Goal: Transaction & Acquisition: Book appointment/travel/reservation

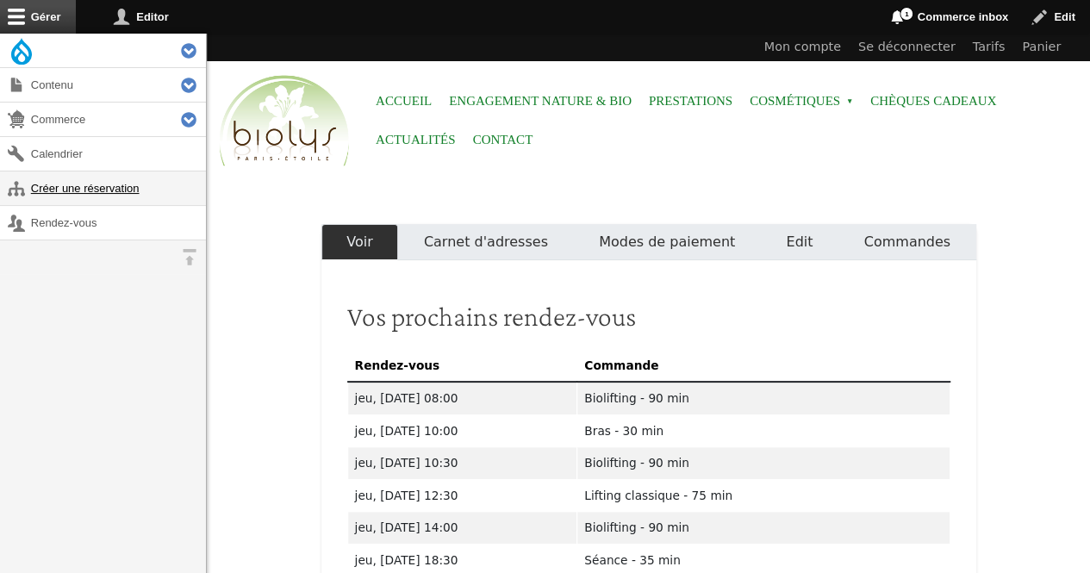
click at [47, 189] on link "Créer une réservation" at bounding box center [103, 188] width 206 height 34
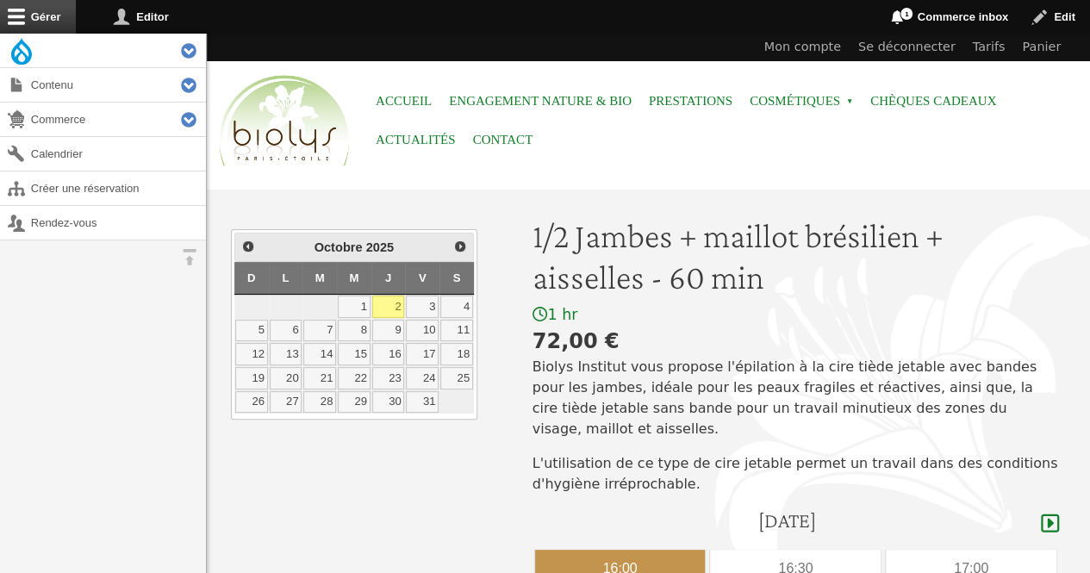
click at [600, 550] on div "16:00" at bounding box center [620, 569] width 171 height 38
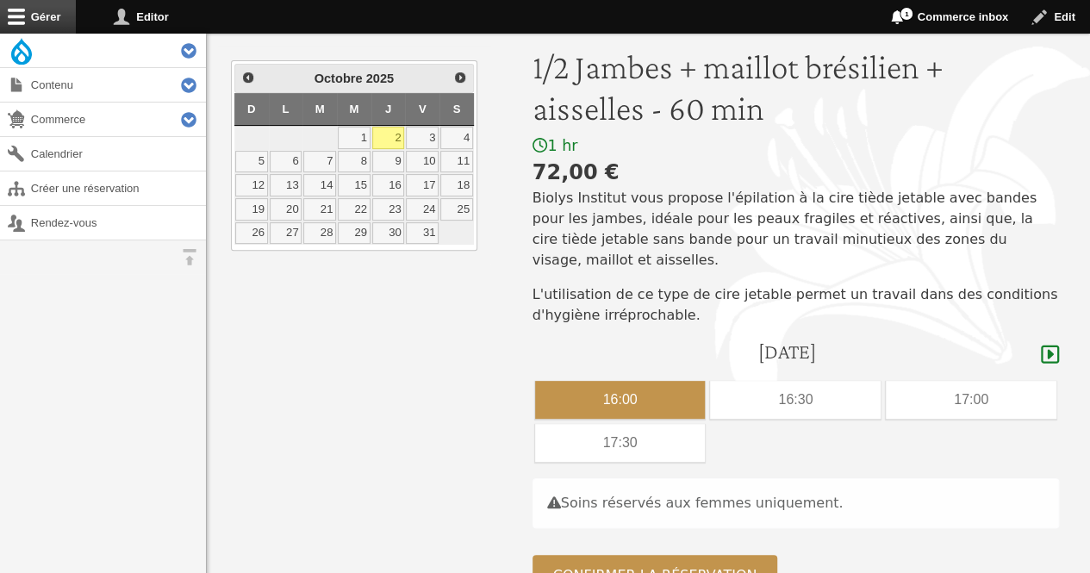
scroll to position [172, 0]
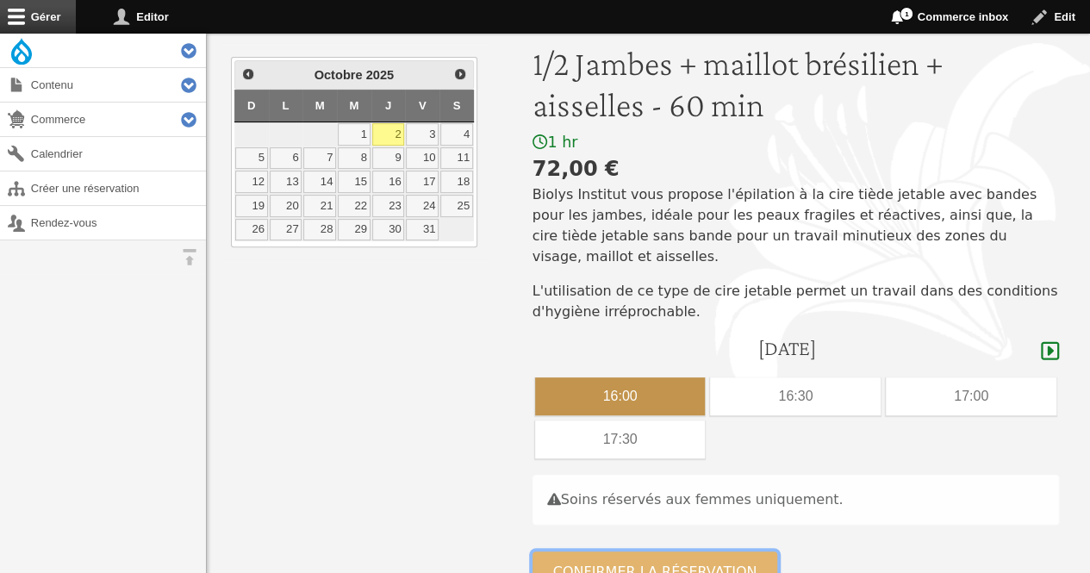
click at [646, 551] on button "Confirmer la réservation" at bounding box center [655, 571] width 246 height 41
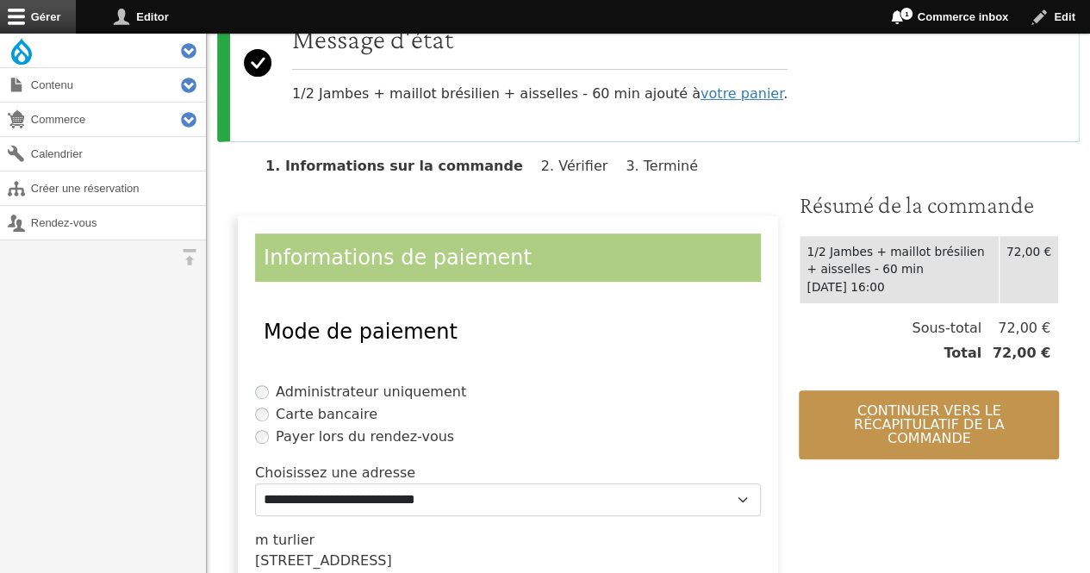
scroll to position [270, 0]
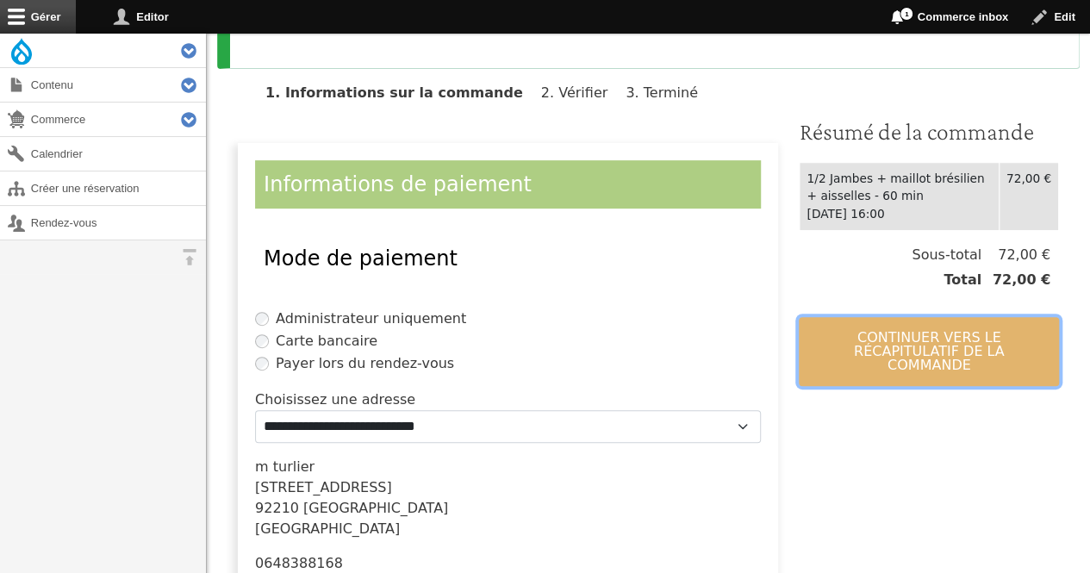
click at [934, 340] on button "Continuer vers le récapitulatif de la commande" at bounding box center [929, 351] width 260 height 69
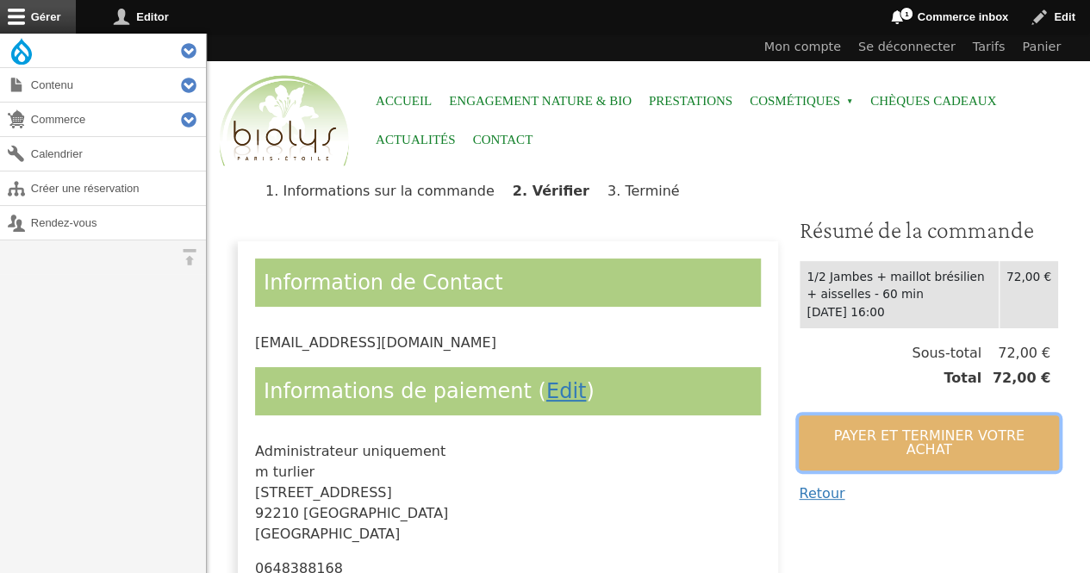
click at [880, 442] on button "Payer et terminer votre achat" at bounding box center [929, 442] width 260 height 55
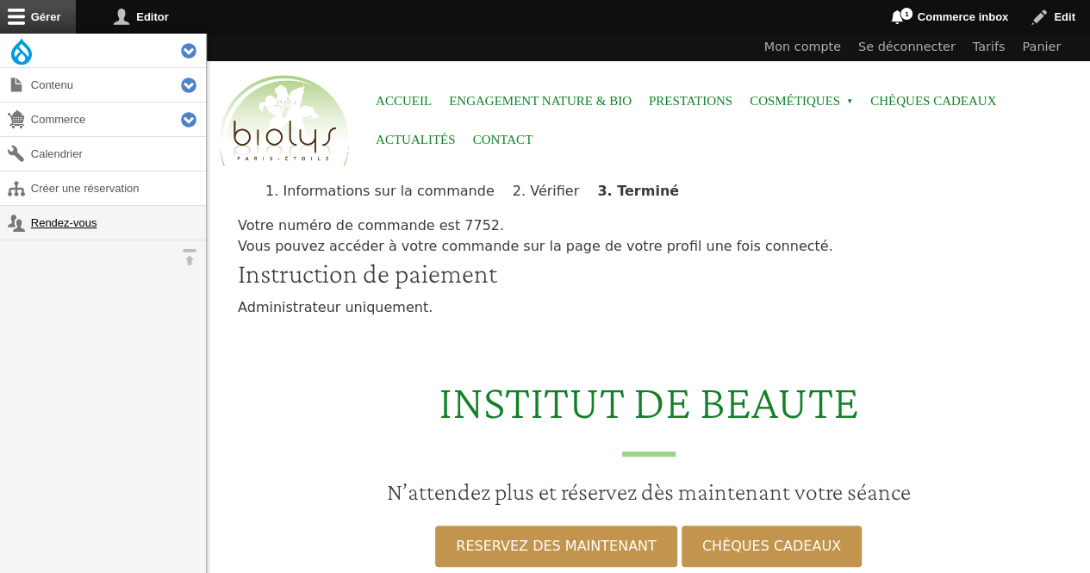
click at [58, 226] on link "Rendez-vous" at bounding box center [103, 223] width 206 height 34
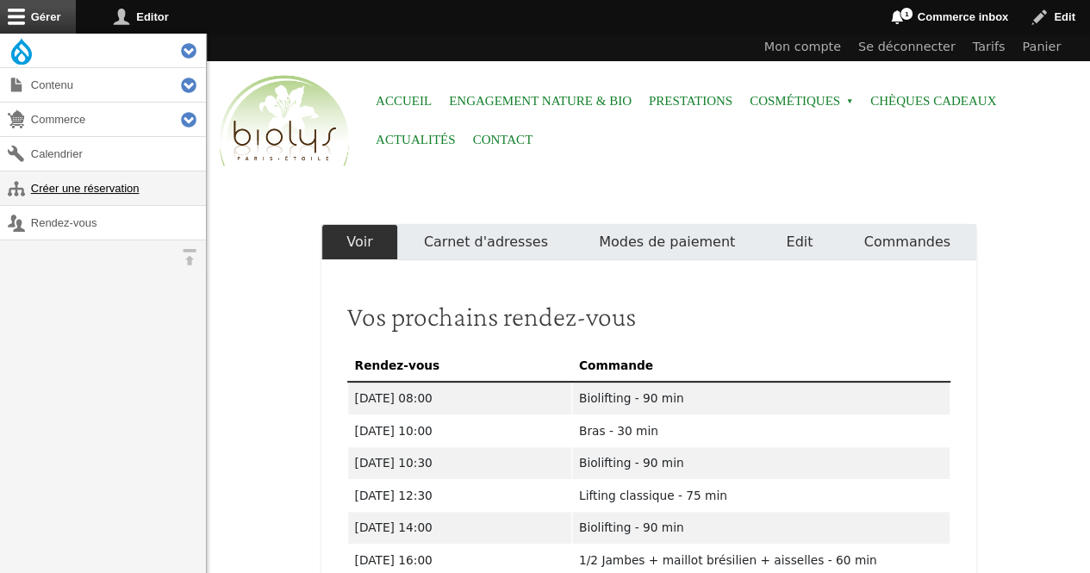
click at [88, 173] on link "Créer une réservation" at bounding box center [103, 188] width 206 height 34
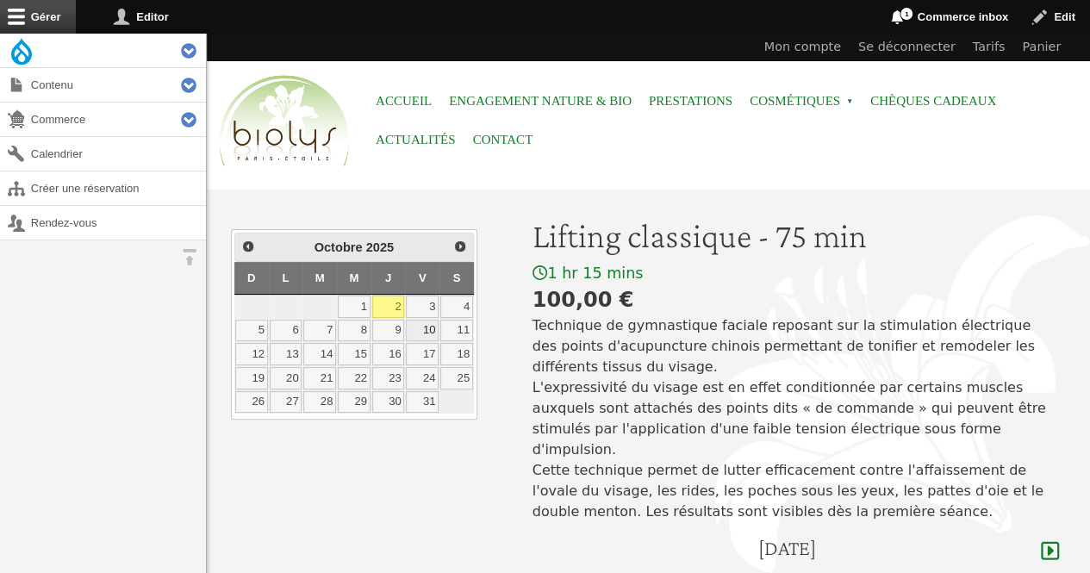
click at [422, 332] on link "10" at bounding box center [422, 331] width 33 height 22
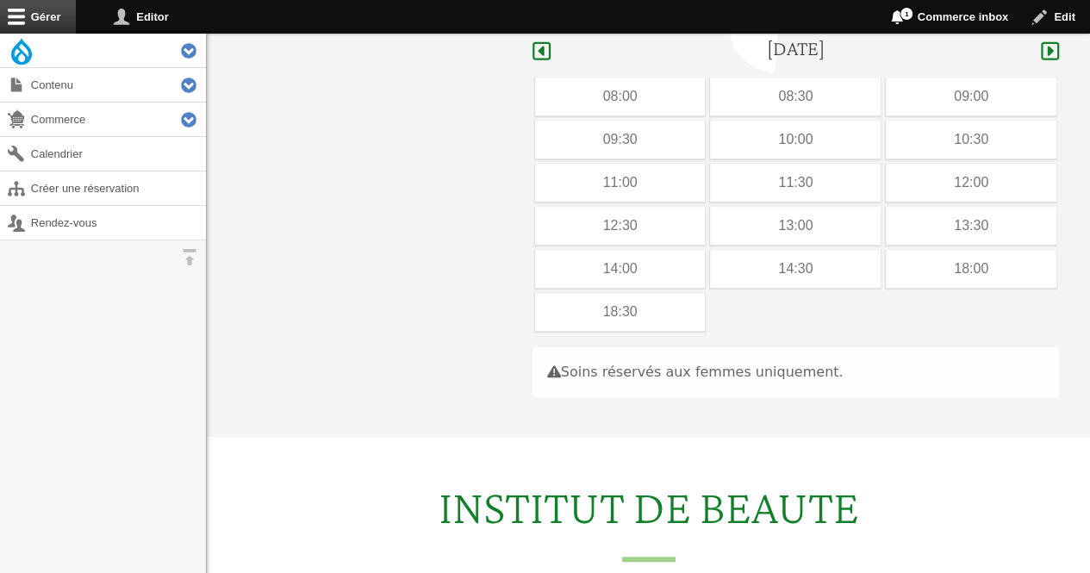
scroll to position [514, 0]
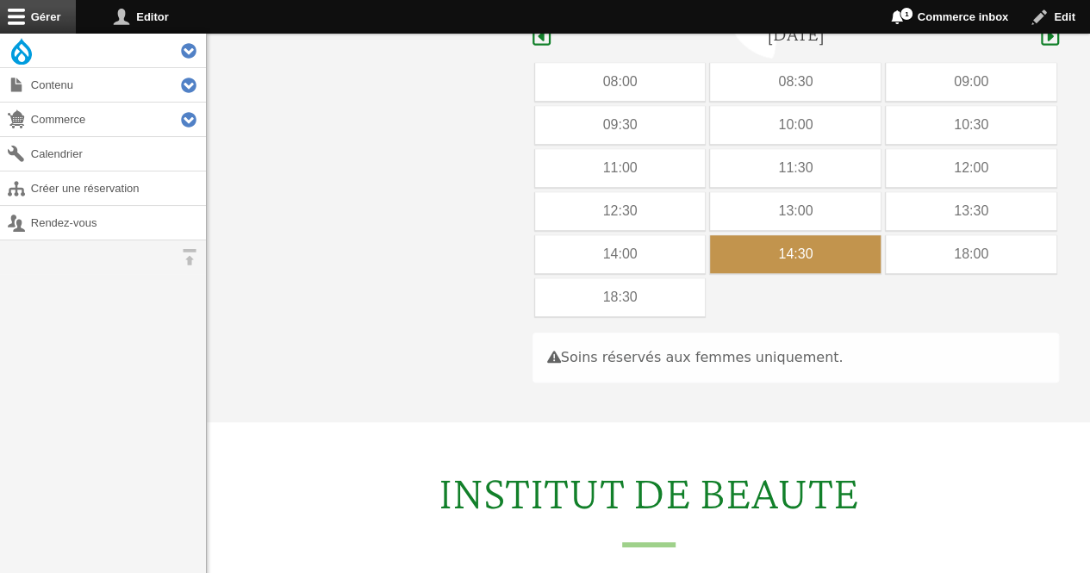
click at [824, 235] on div "14:30" at bounding box center [795, 254] width 171 height 38
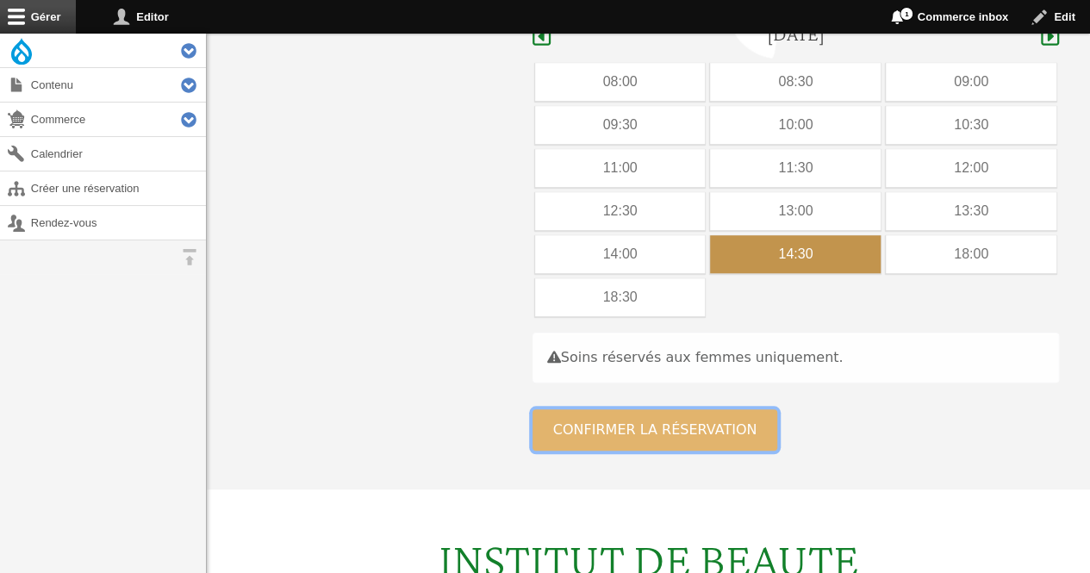
click at [681, 421] on button "Confirmer la réservation" at bounding box center [655, 429] width 246 height 41
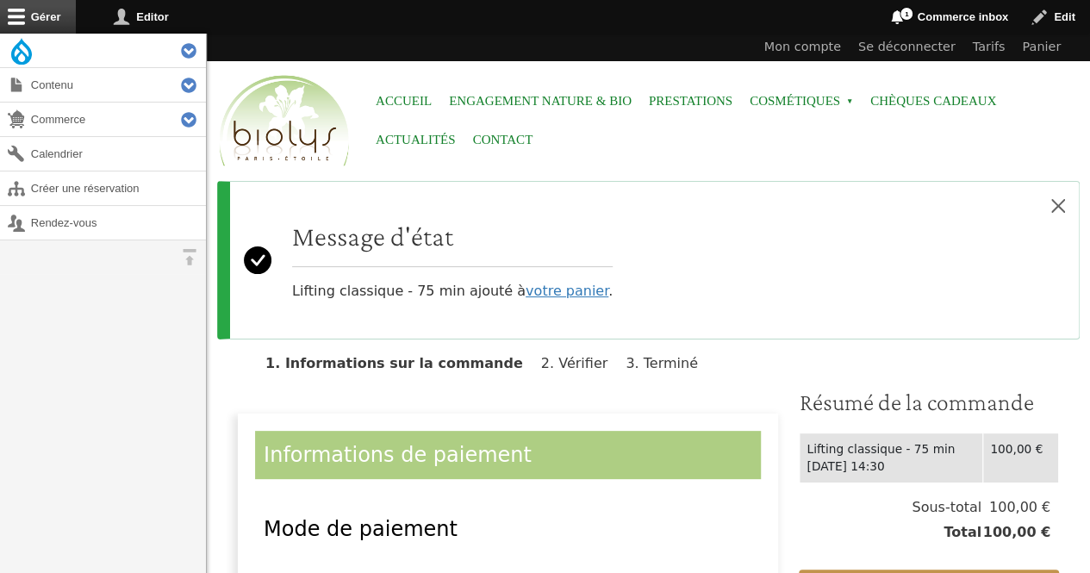
scroll to position [501, 0]
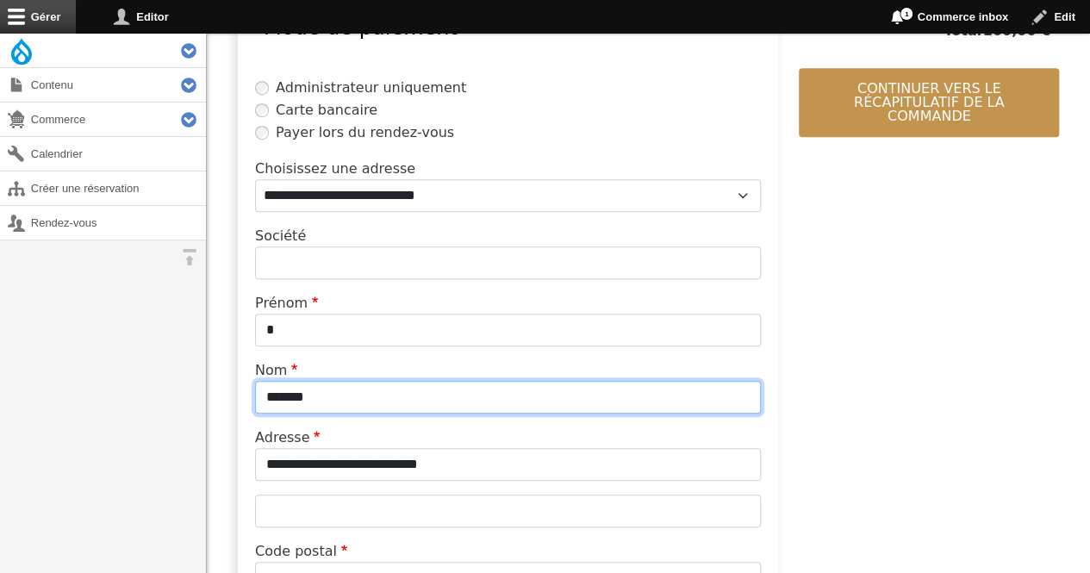
click at [407, 391] on input "*******" at bounding box center [508, 397] width 506 height 33
type input "*"
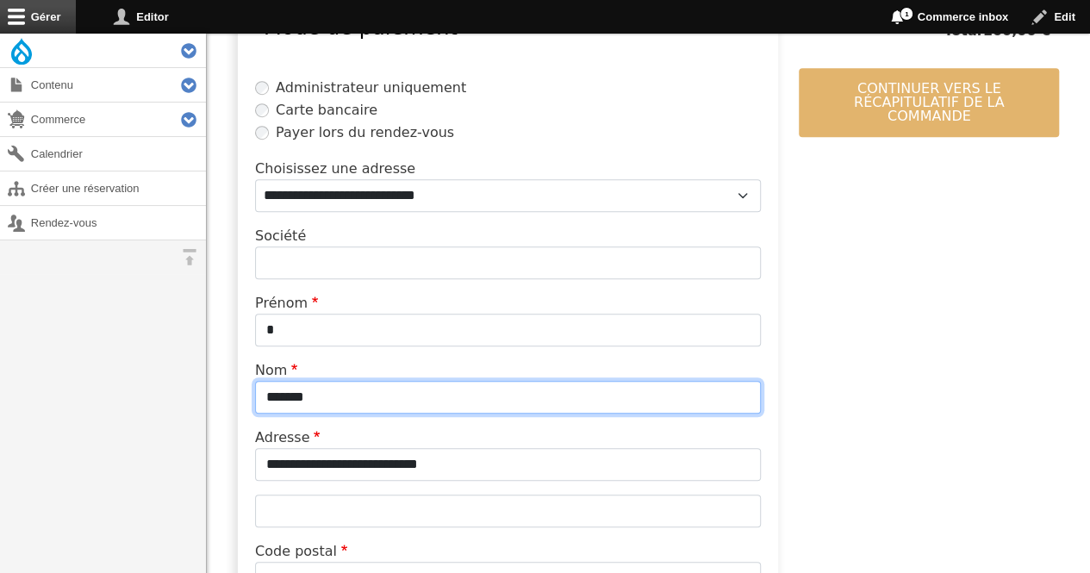
type input "*******"
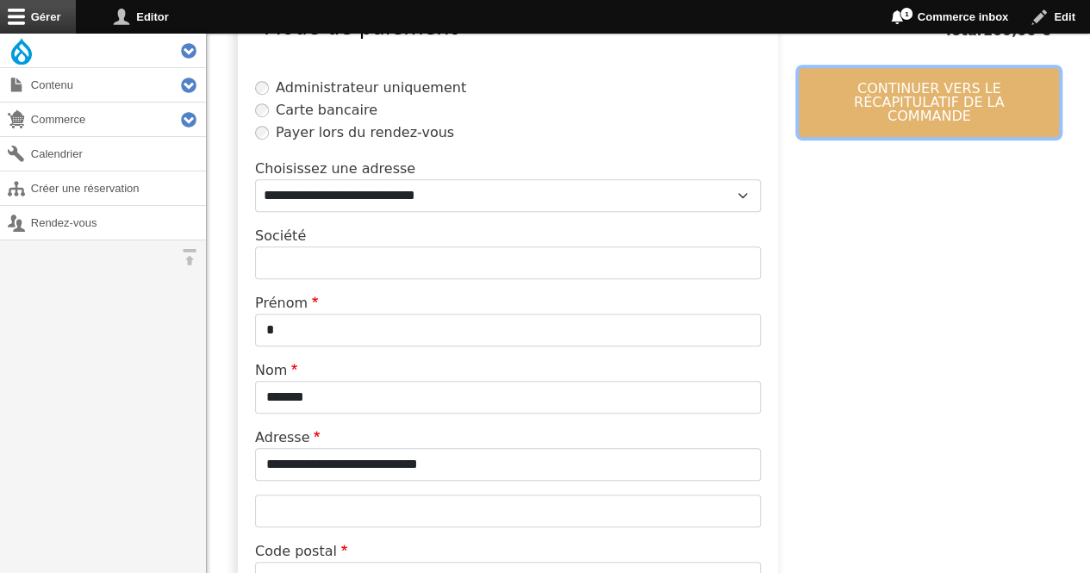
click at [842, 109] on button "Continuer vers le récapitulatif de la commande" at bounding box center [929, 102] width 260 height 69
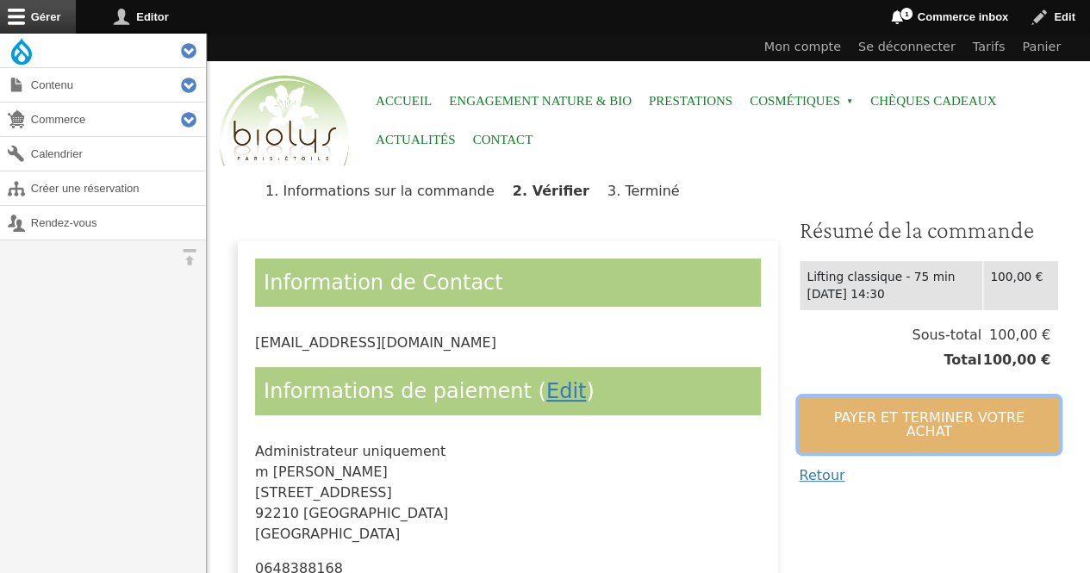
click at [831, 428] on button "Payer et terminer votre achat" at bounding box center [929, 424] width 260 height 55
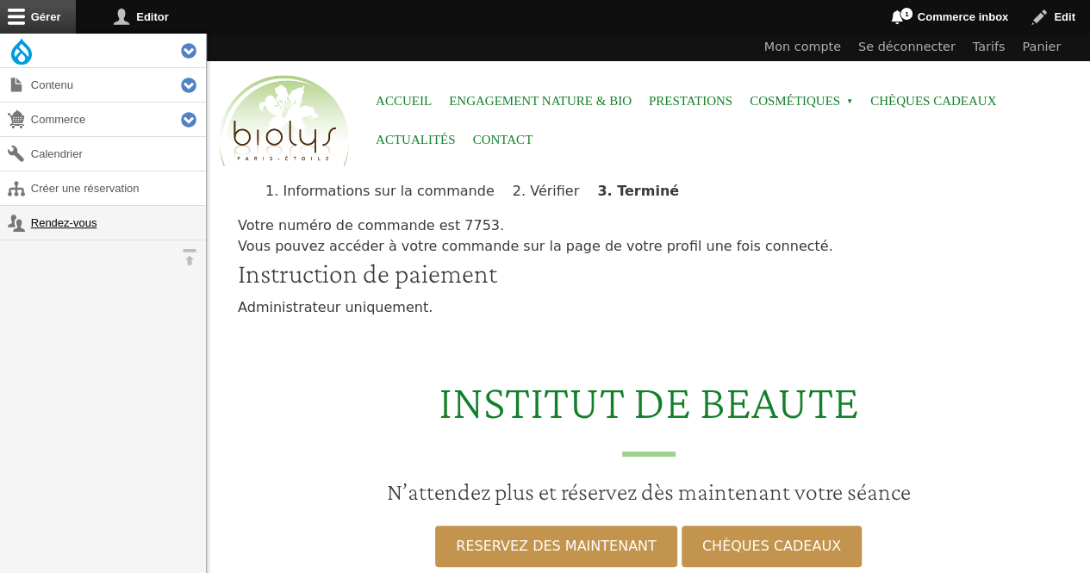
click at [43, 214] on link "Rendez-vous" at bounding box center [103, 223] width 206 height 34
